Goal: Transaction & Acquisition: Purchase product/service

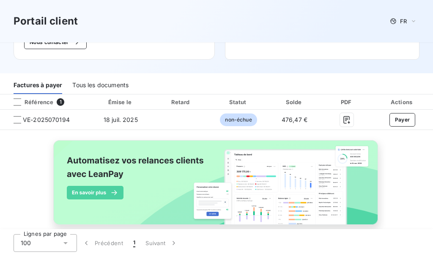
scroll to position [111, 0]
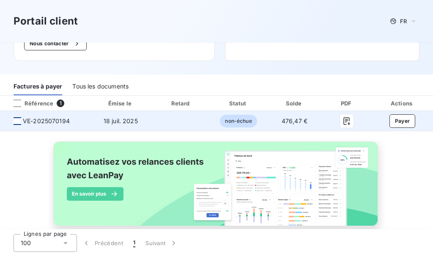
click at [16, 119] on div at bounding box center [18, 121] width 8 height 8
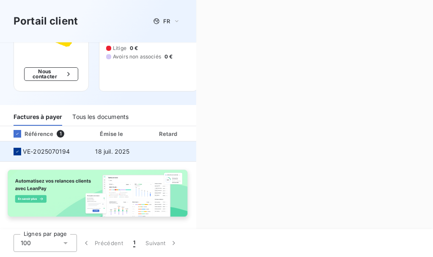
scroll to position [101, 0]
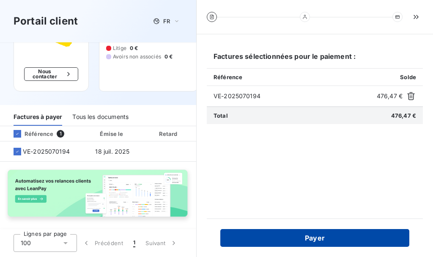
click at [335, 242] on button "Payer" at bounding box center [314, 238] width 189 height 18
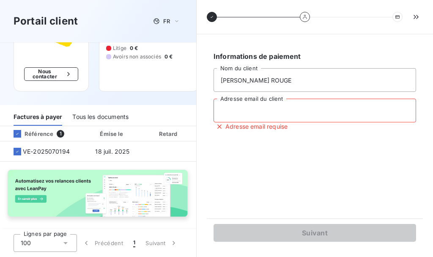
click at [297, 108] on input "Adresse email du client" at bounding box center [315, 111] width 203 height 24
type input "[EMAIL_ADDRESS][DOMAIN_NAME]"
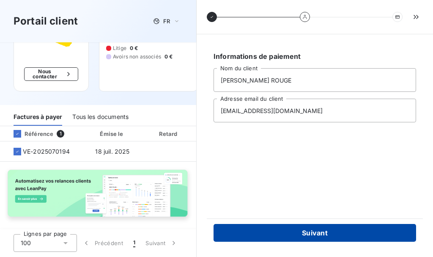
click at [324, 235] on button "Suivant" at bounding box center [315, 233] width 203 height 18
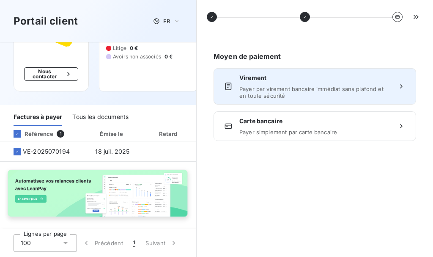
click at [324, 89] on span "Payer par virement bancaire immédiat sans plafond et en toute sécurité" at bounding box center [314, 92] width 151 height 14
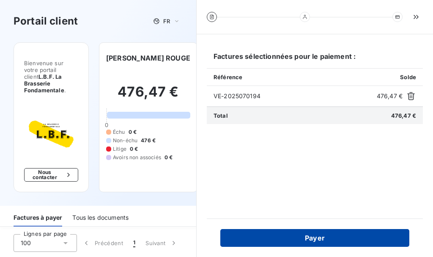
click at [326, 239] on button "Payer" at bounding box center [314, 238] width 189 height 18
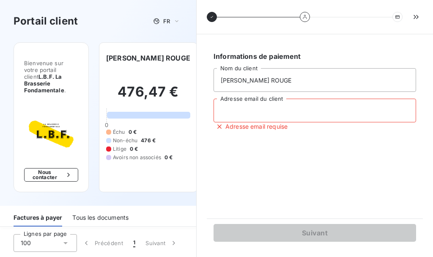
click at [314, 107] on input "Adresse email du client" at bounding box center [315, 111] width 203 height 24
click at [333, 119] on input "fermelagrangerouge@gm" at bounding box center [315, 111] width 203 height 24
type input "[EMAIL_ADDRESS][DOMAIN_NAME]"
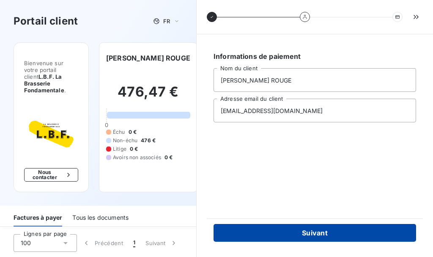
click at [352, 235] on button "Suivant" at bounding box center [315, 233] width 203 height 18
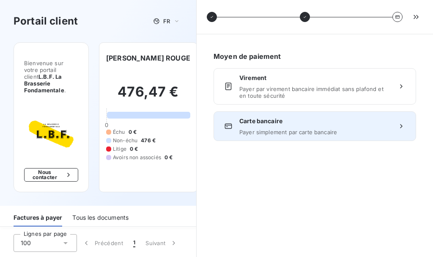
click at [354, 127] on div "Carte bancaire Payer simplement par carte bancaire" at bounding box center [314, 126] width 151 height 19
